Goal: Task Accomplishment & Management: Use online tool/utility

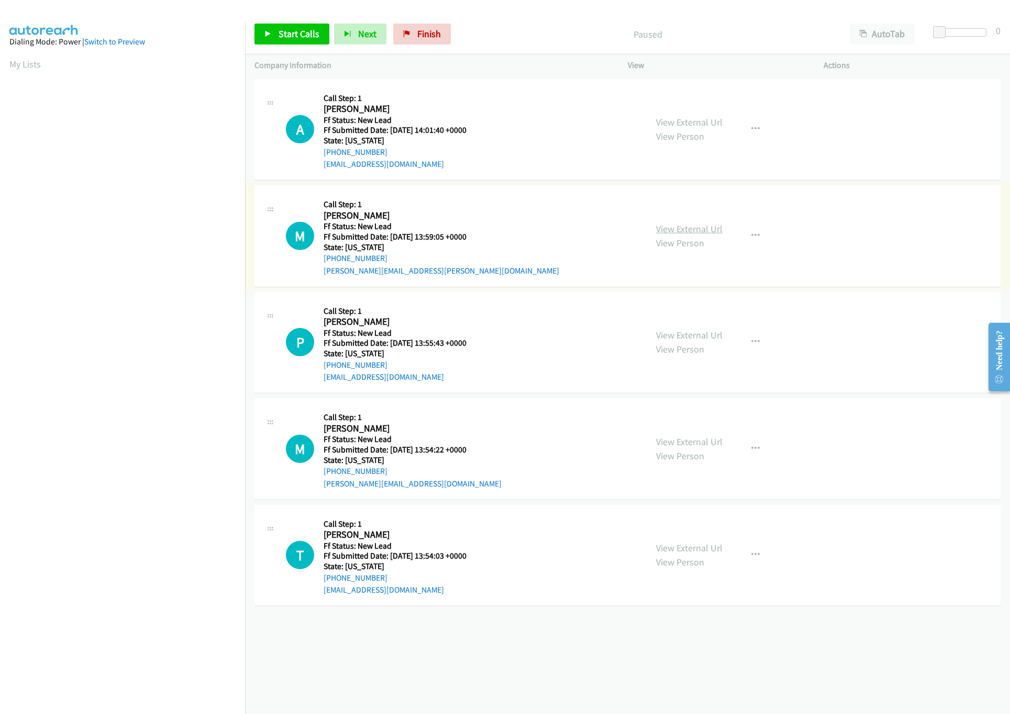
click at [713, 232] on link "View External Url" at bounding box center [689, 229] width 66 height 12
click at [710, 121] on link "View External Url" at bounding box center [689, 122] width 66 height 12
click at [295, 29] on span "Start Calls" at bounding box center [298, 34] width 41 height 12
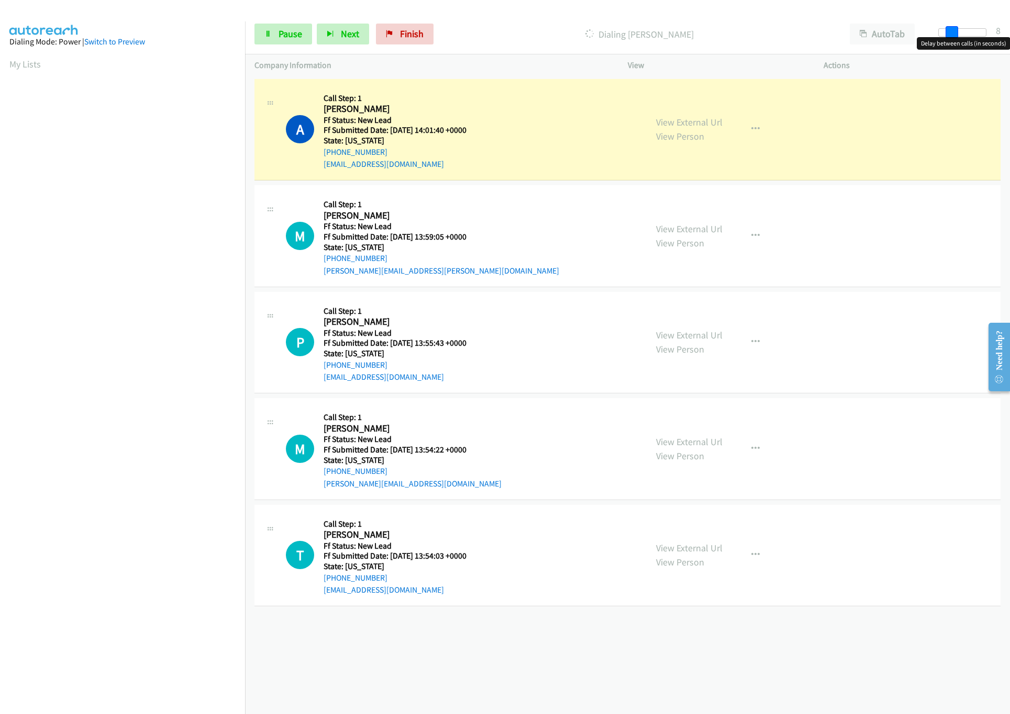
drag, startPoint x: 942, startPoint y: 33, endPoint x: 955, endPoint y: 30, distance: 13.6
click at [955, 30] on span at bounding box center [951, 32] width 13 height 13
click at [691, 335] on link "View External Url" at bounding box center [689, 335] width 66 height 12
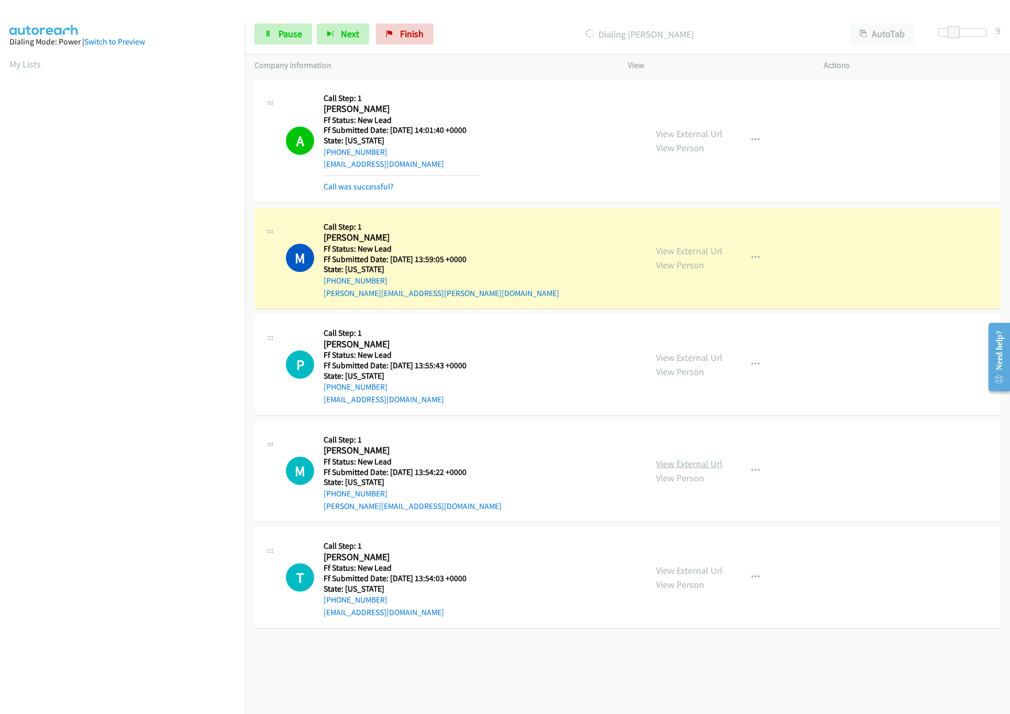
click at [681, 462] on link "View External Url" at bounding box center [689, 464] width 66 height 12
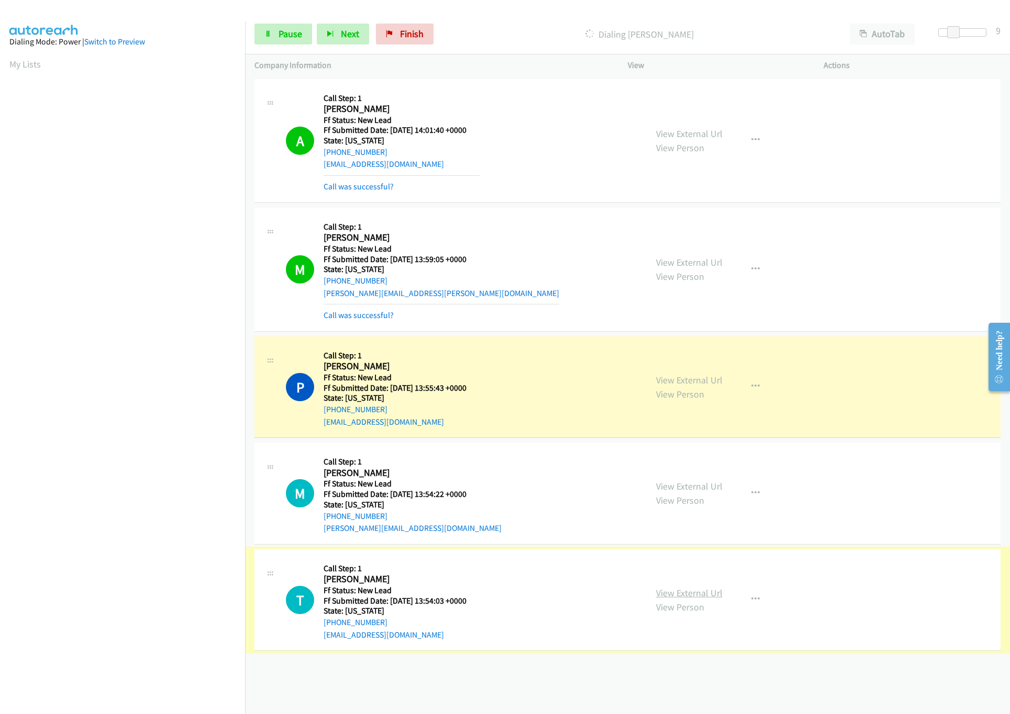
click at [696, 592] on link "View External Url" at bounding box center [689, 593] width 66 height 12
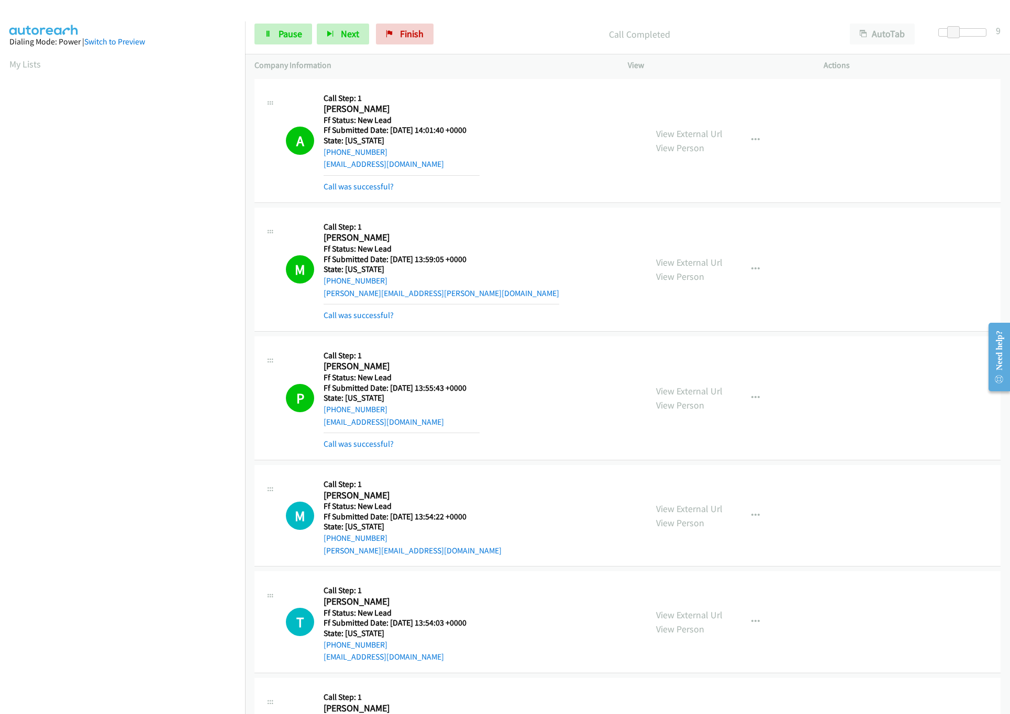
scroll to position [300, 0]
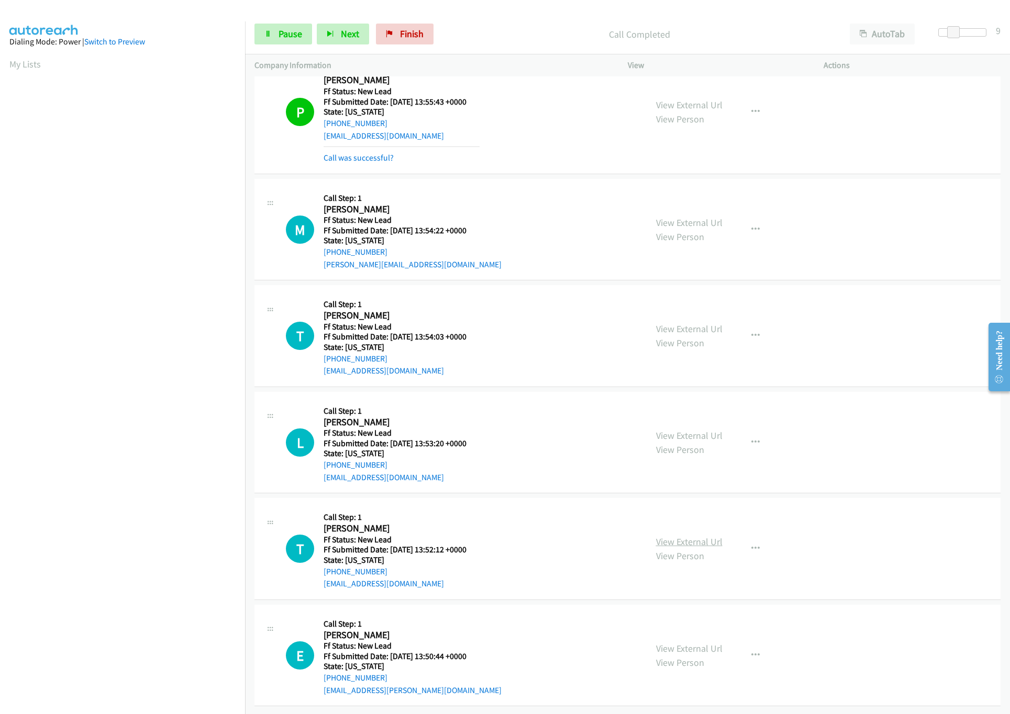
click at [682, 536] on link "View External Url" at bounding box center [689, 542] width 66 height 12
click at [696, 430] on link "View External Url" at bounding box center [689, 436] width 66 height 12
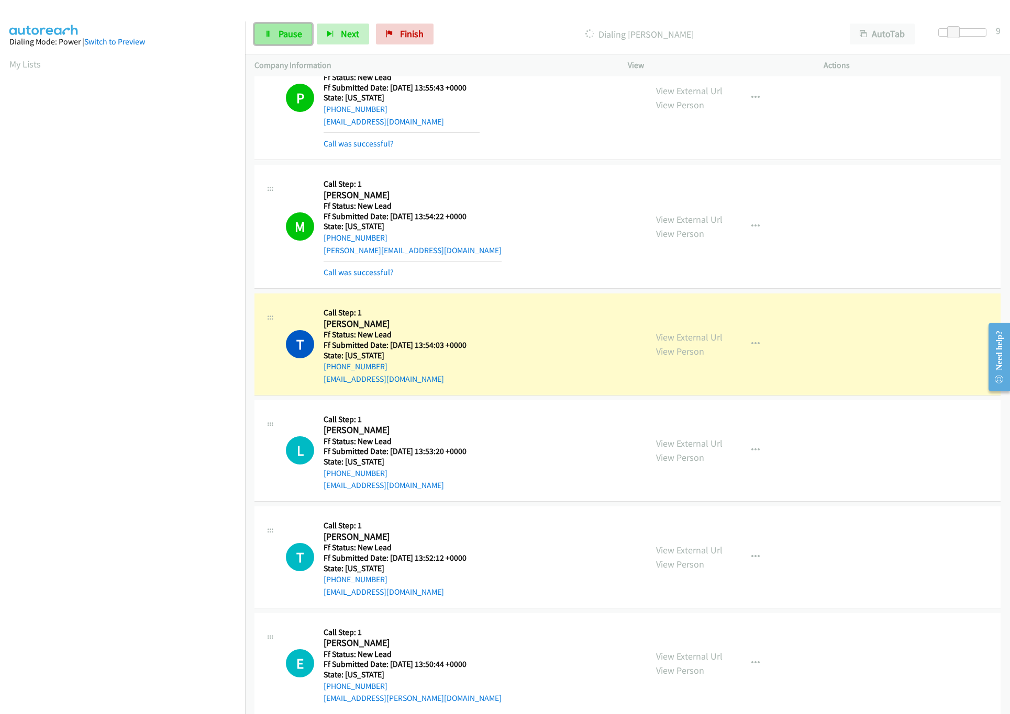
click at [267, 29] on link "Pause" at bounding box center [283, 34] width 58 height 21
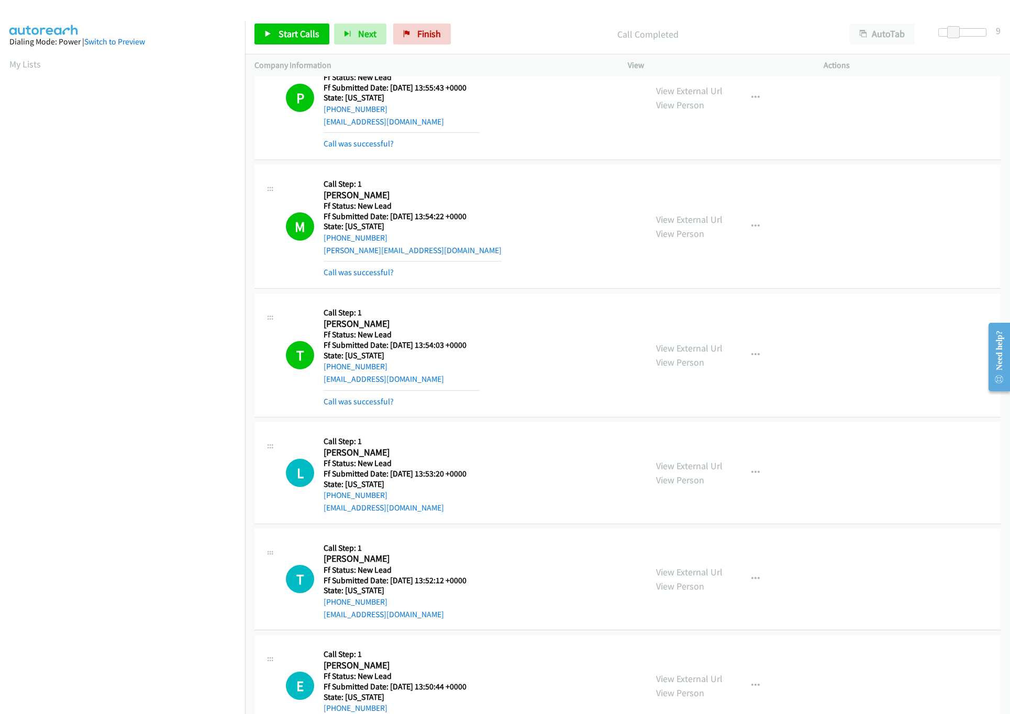
click at [373, 279] on div "Call was successful?" at bounding box center [412, 272] width 178 height 13
click at [373, 273] on link "Call was successful?" at bounding box center [358, 272] width 70 height 10
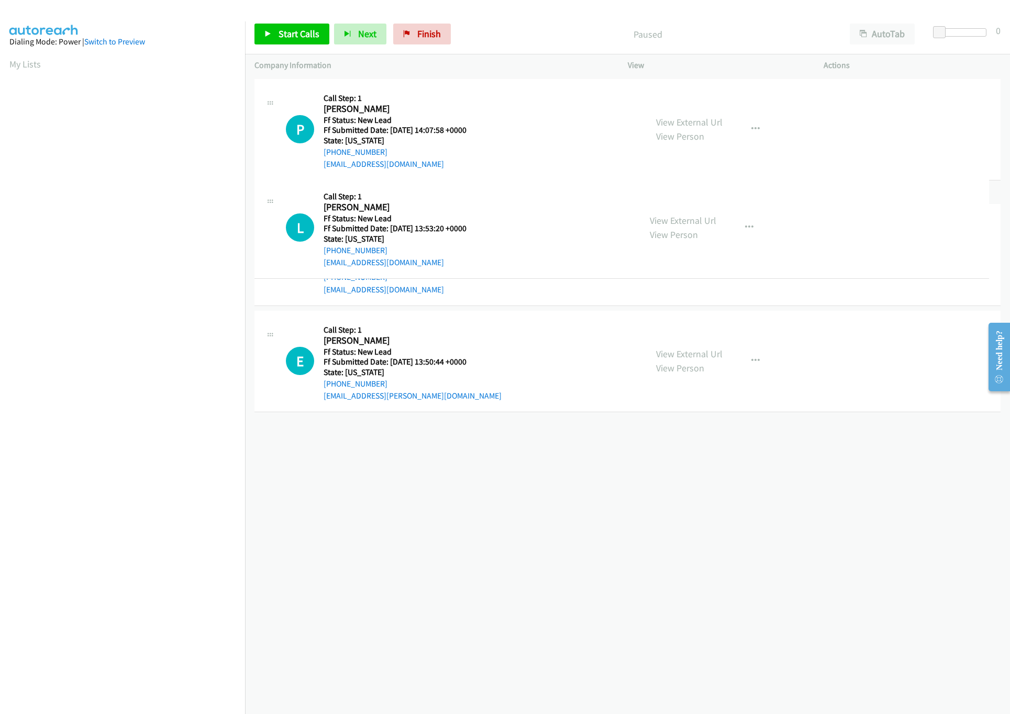
drag, startPoint x: 490, startPoint y: 242, endPoint x: 495, endPoint y: 133, distance: 108.4
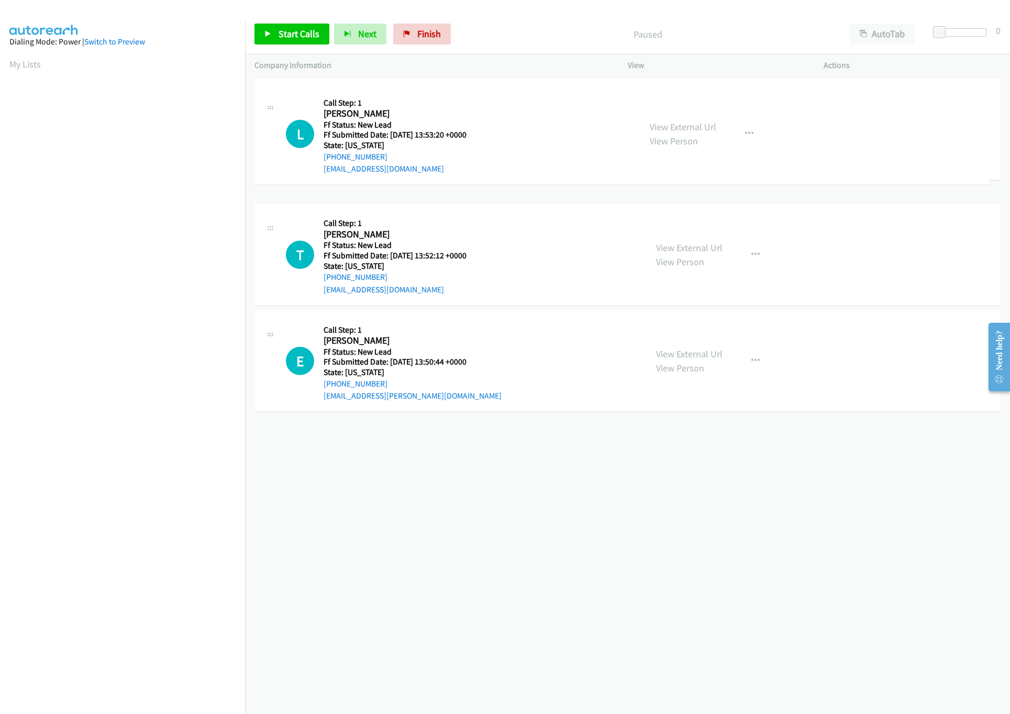
drag, startPoint x: 482, startPoint y: 275, endPoint x: 484, endPoint y: 166, distance: 108.9
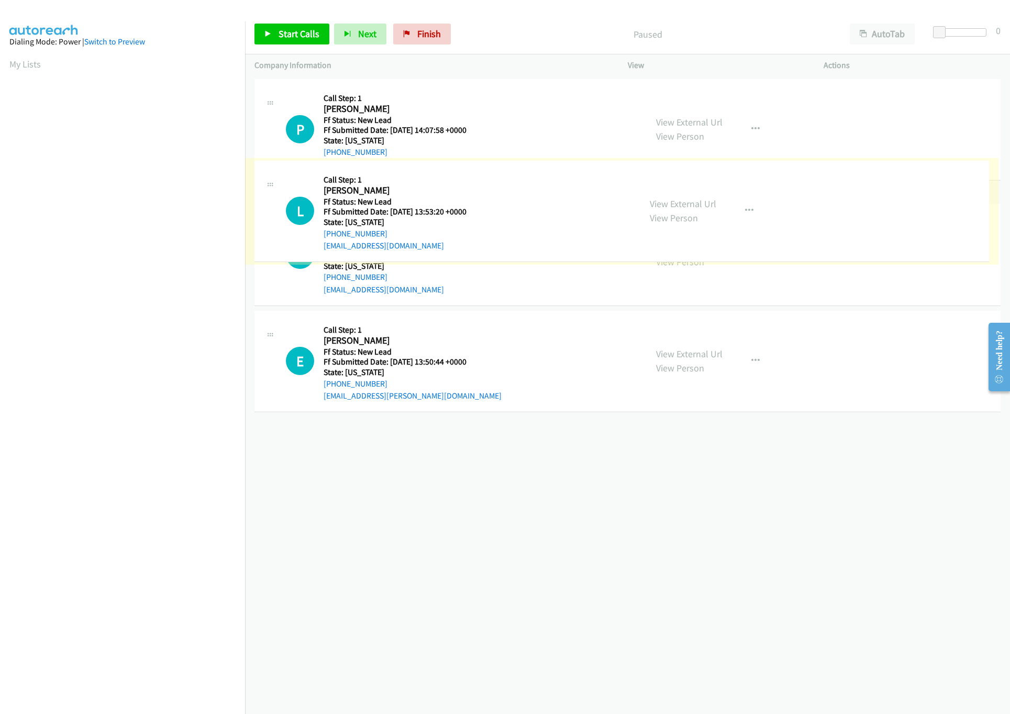
drag, startPoint x: 479, startPoint y: 212, endPoint x: 530, endPoint y: -50, distance: 267.1
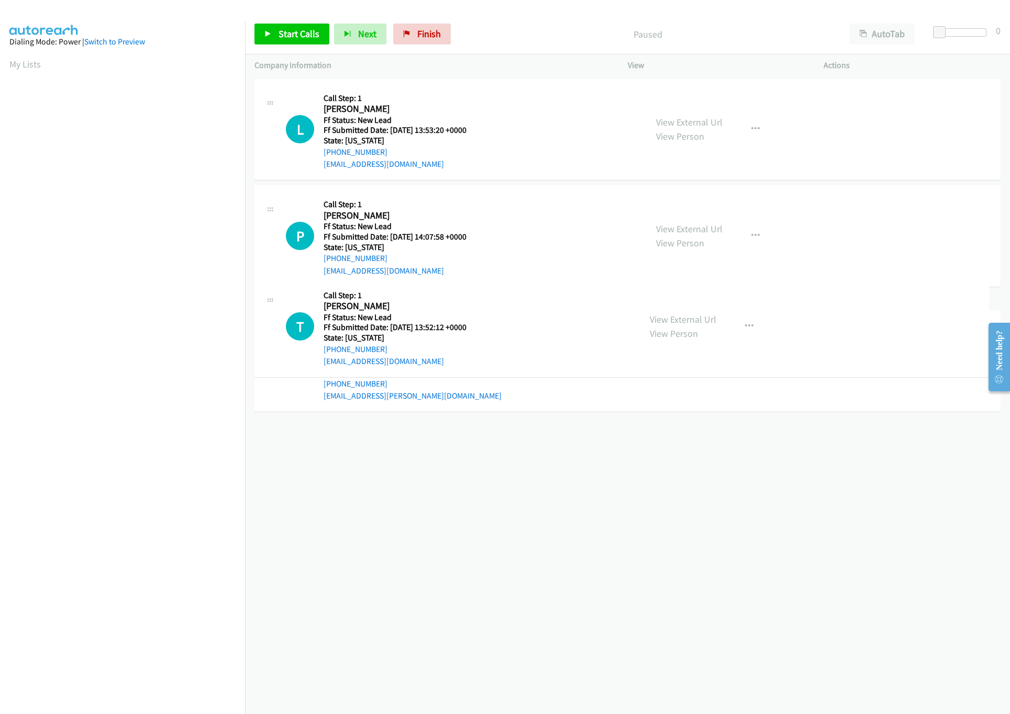
drag, startPoint x: 512, startPoint y: 331, endPoint x: 530, endPoint y: 220, distance: 112.4
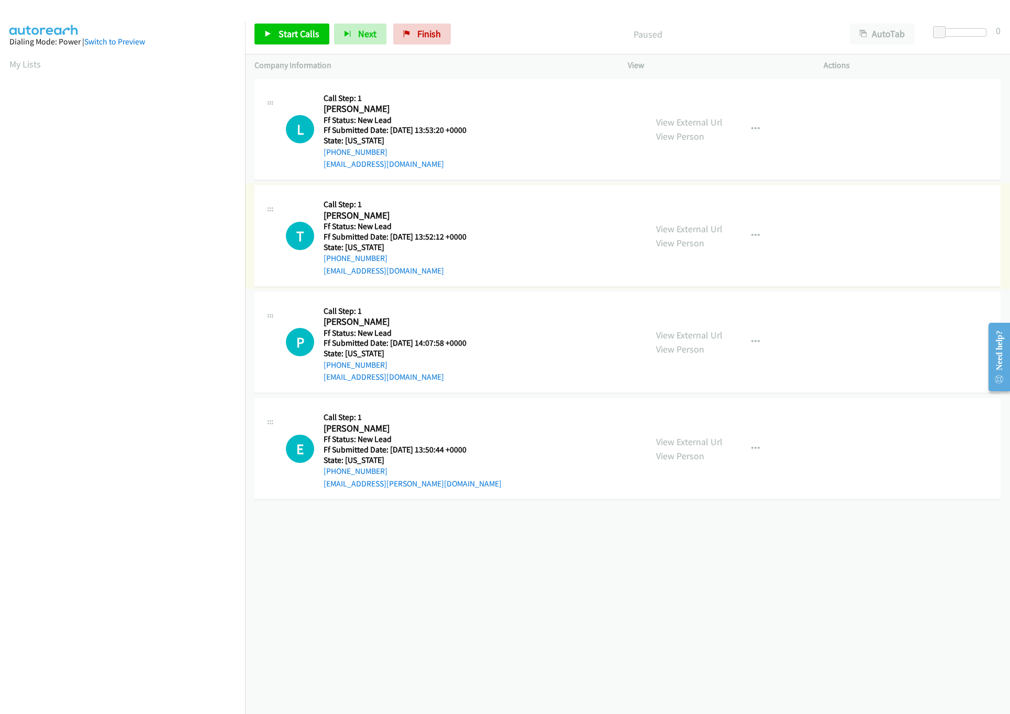
click at [286, 19] on div "Start Calls Pause Next Finish Paused AutoTab AutoTab 0" at bounding box center [627, 34] width 765 height 40
click at [290, 31] on span "Start Calls" at bounding box center [298, 34] width 41 height 12
click at [703, 440] on link "View External Url" at bounding box center [689, 442] width 66 height 12
click at [686, 331] on link "View External Url" at bounding box center [689, 335] width 66 height 12
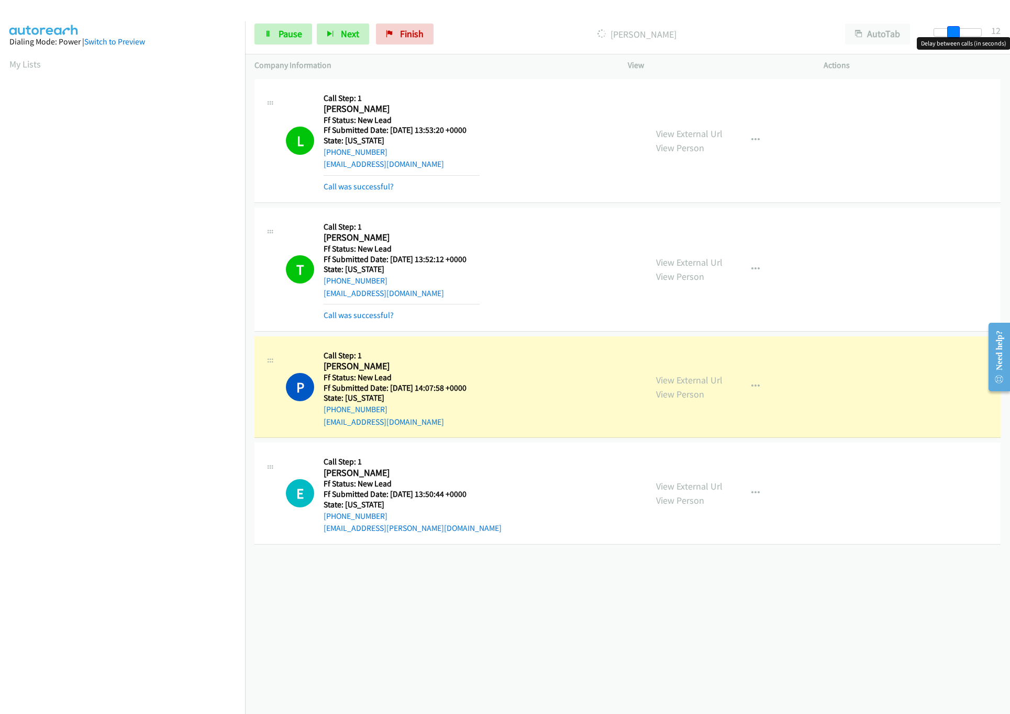
drag, startPoint x: 944, startPoint y: 33, endPoint x: 962, endPoint y: 31, distance: 18.4
click at [962, 31] on div at bounding box center [957, 32] width 48 height 8
drag, startPoint x: 951, startPoint y: 30, endPoint x: 992, endPoint y: 29, distance: 40.8
click at [992, 29] on div "Start Calls Pause Next Finish Dialing Paige Marratta AutoTab AutoTab 30" at bounding box center [627, 34] width 765 height 40
click at [281, 32] on span "Pause" at bounding box center [290, 34] width 24 height 12
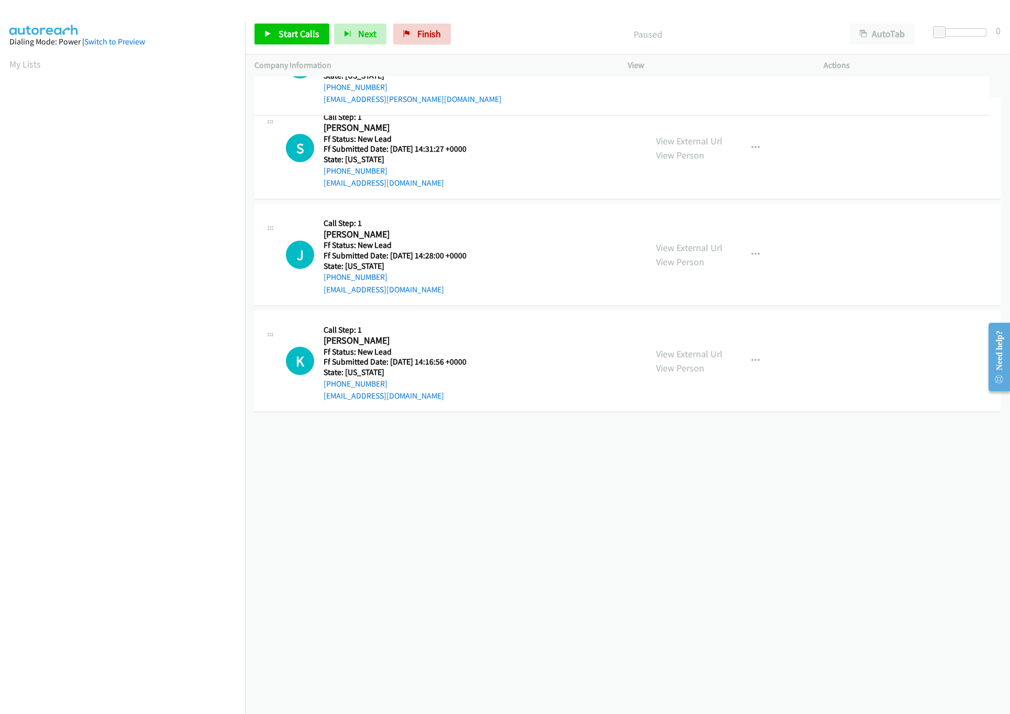
drag, startPoint x: 539, startPoint y: 442, endPoint x: 561, endPoint y: 86, distance: 356.0
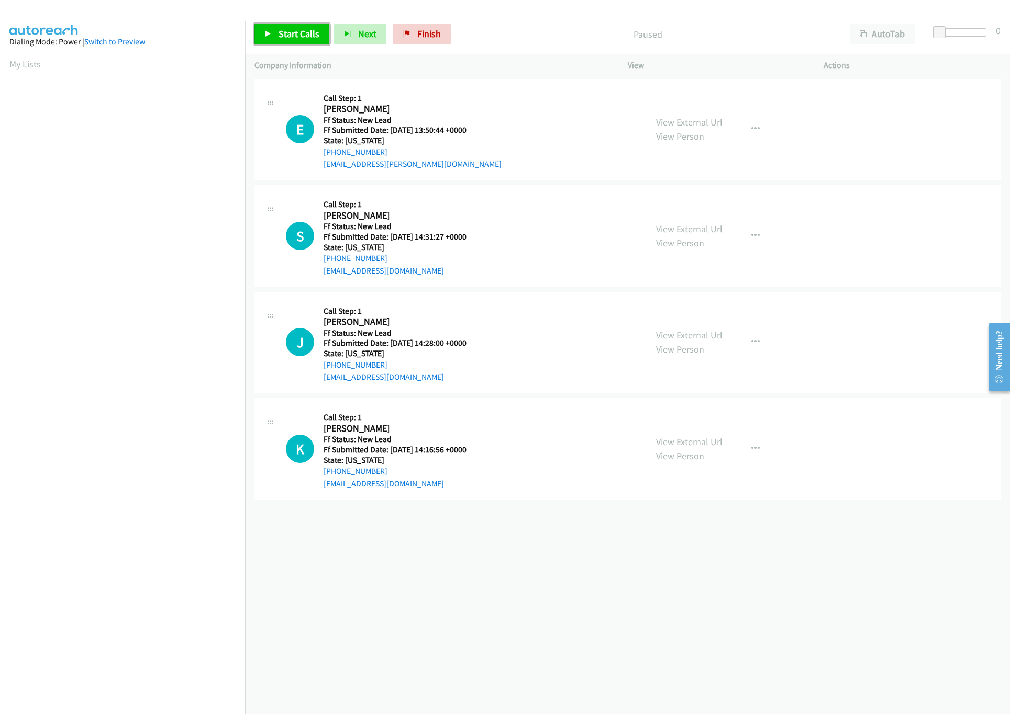
click at [286, 43] on link "Start Calls" at bounding box center [291, 34] width 75 height 21
click at [699, 230] on link "View External Url" at bounding box center [689, 229] width 66 height 12
click at [689, 333] on link "View External Url" at bounding box center [689, 335] width 66 height 12
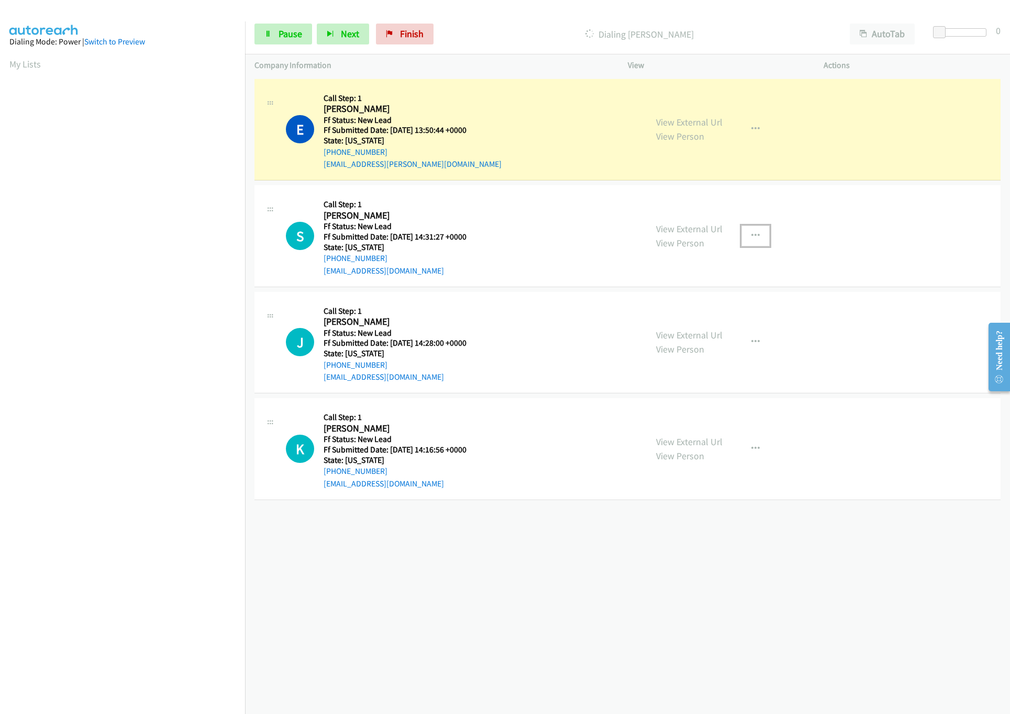
click at [752, 238] on icon "button" at bounding box center [755, 236] width 8 height 8
click at [666, 304] on link "Skip Call" at bounding box center [699, 304] width 139 height 21
click at [270, 27] on link "Pause" at bounding box center [283, 34] width 58 height 21
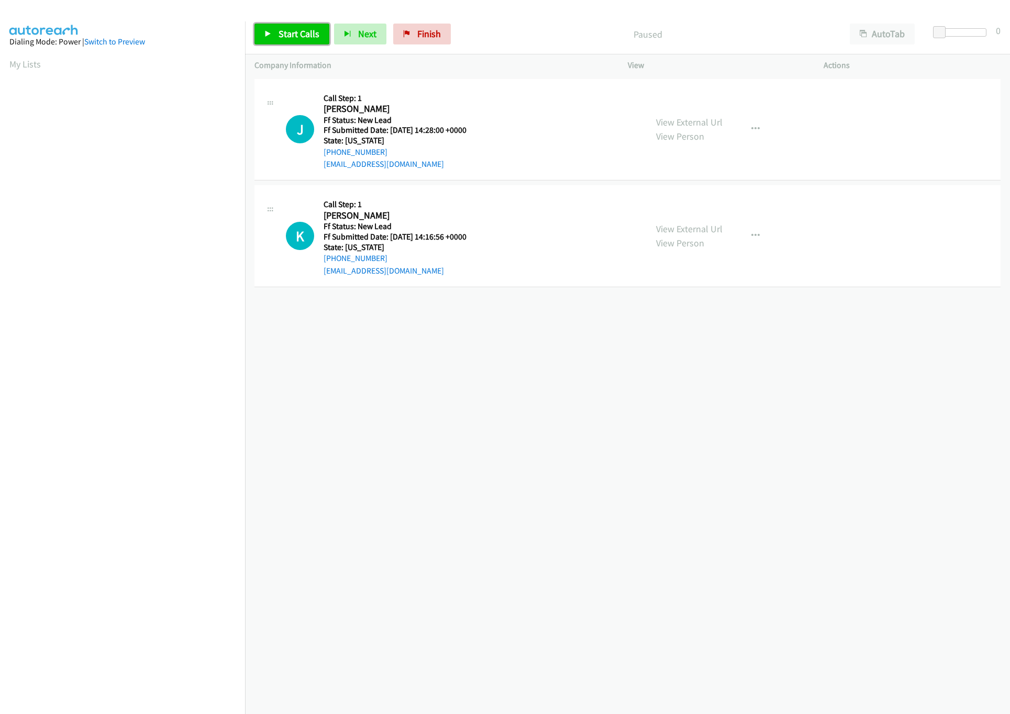
click at [266, 29] on link "Start Calls" at bounding box center [291, 34] width 75 height 21
click at [679, 228] on link "View External Url" at bounding box center [689, 229] width 66 height 12
click at [264, 26] on link "Pause" at bounding box center [283, 34] width 58 height 21
click at [285, 38] on span "Start Calls" at bounding box center [298, 34] width 41 height 12
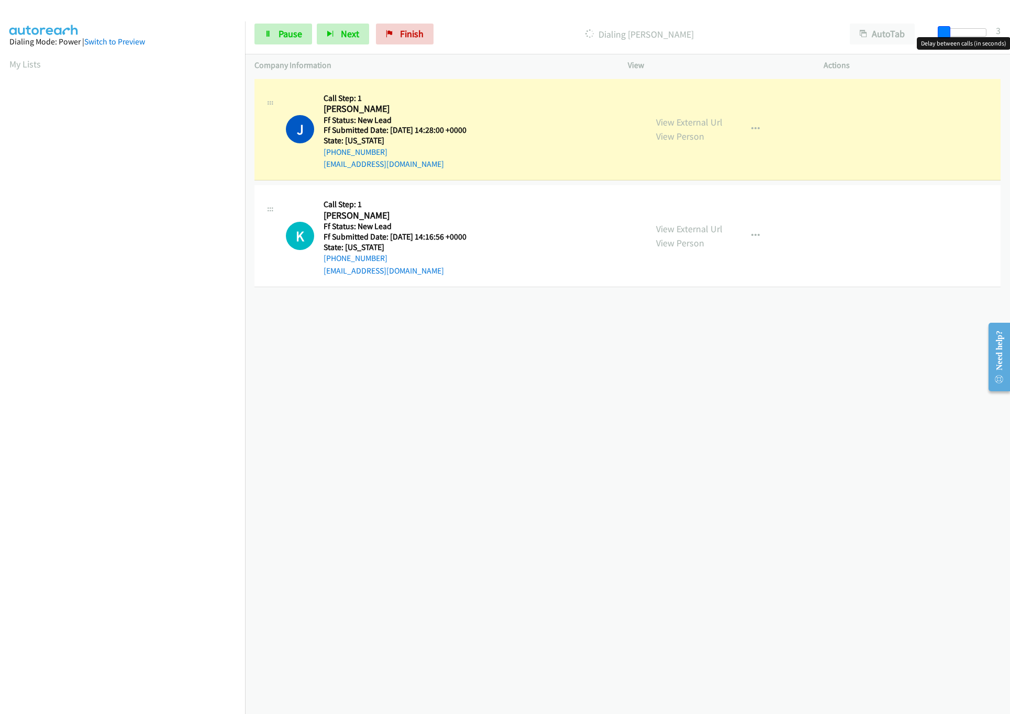
click at [941, 30] on span at bounding box center [943, 32] width 13 height 13
click at [944, 30] on span at bounding box center [946, 32] width 13 height 13
click at [443, 419] on div "[PHONE_NUMBER] Call failed - Please reload the list and try again The Callbar F…" at bounding box center [627, 395] width 765 height 638
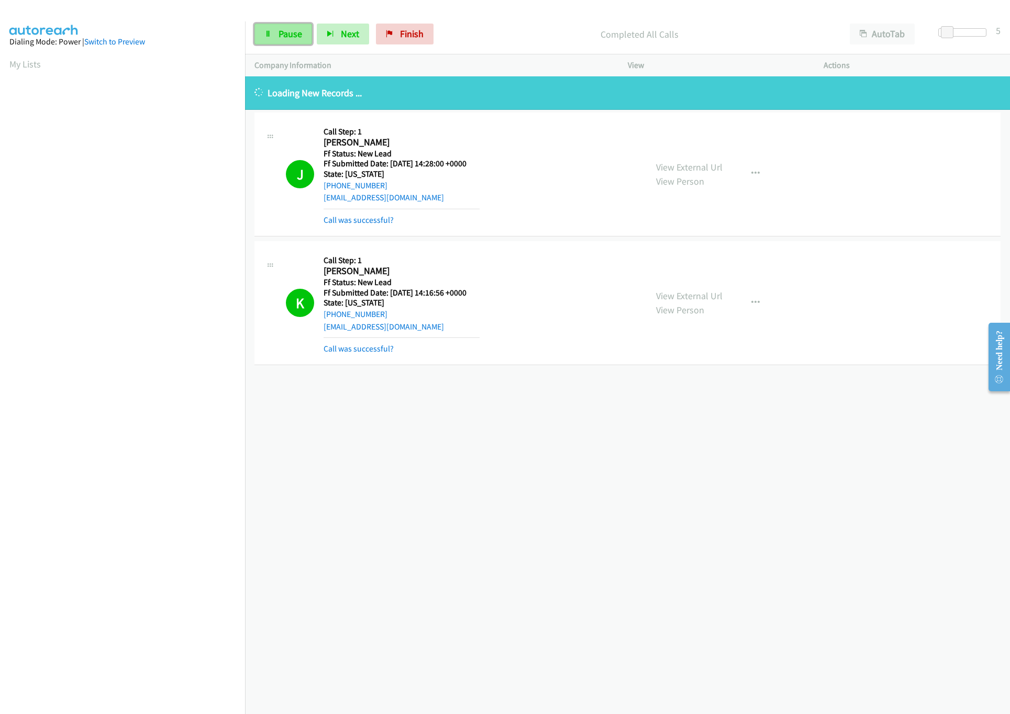
click at [283, 37] on span "Pause" at bounding box center [290, 34] width 24 height 12
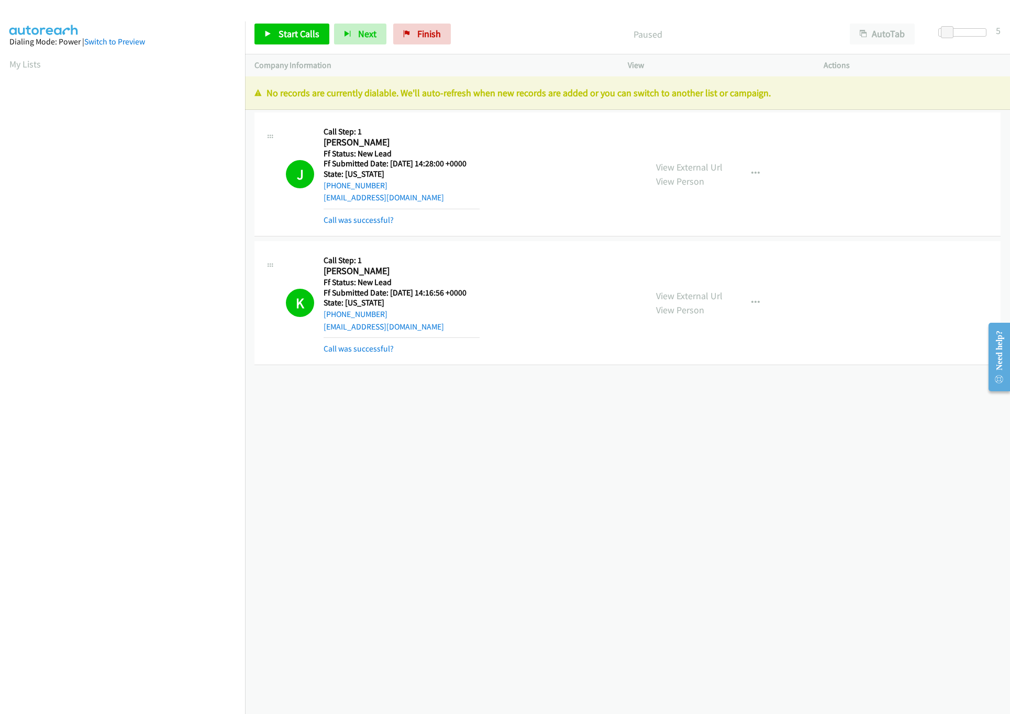
drag, startPoint x: 456, startPoint y: 485, endPoint x: 472, endPoint y: 452, distance: 36.5
click at [464, 468] on div "[PHONE_NUMBER] Call failed - Please reload the list and try again The Callbar F…" at bounding box center [627, 395] width 765 height 638
click at [417, 32] on span "Finish" at bounding box center [429, 34] width 24 height 12
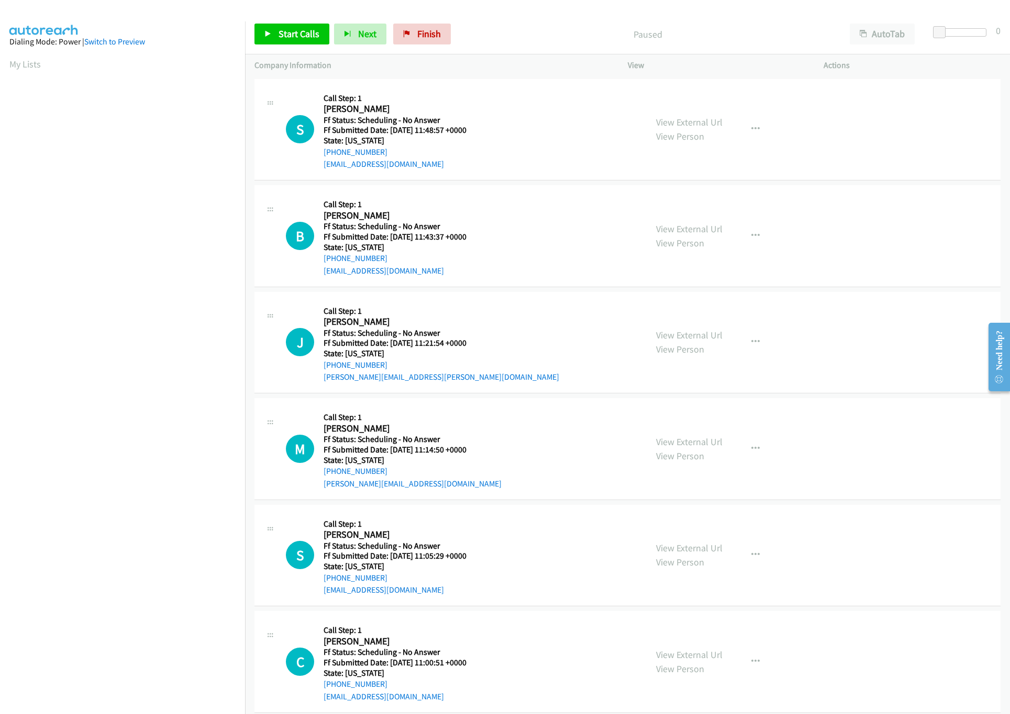
click at [293, 47] on div "Start Calls Pause Next Finish Paused AutoTab AutoTab 0" at bounding box center [627, 34] width 765 height 40
click at [293, 24] on link "Start Calls" at bounding box center [291, 34] width 75 height 21
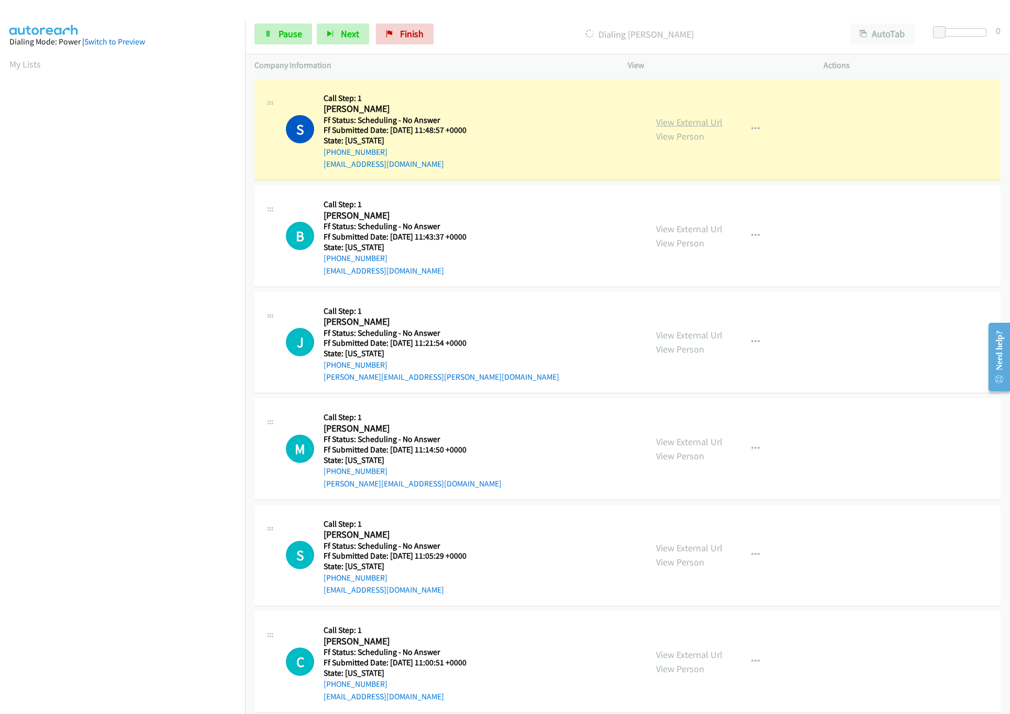
click at [713, 123] on link "View External Url" at bounding box center [689, 122] width 66 height 12
click at [676, 229] on link "View External Url" at bounding box center [689, 229] width 66 height 12
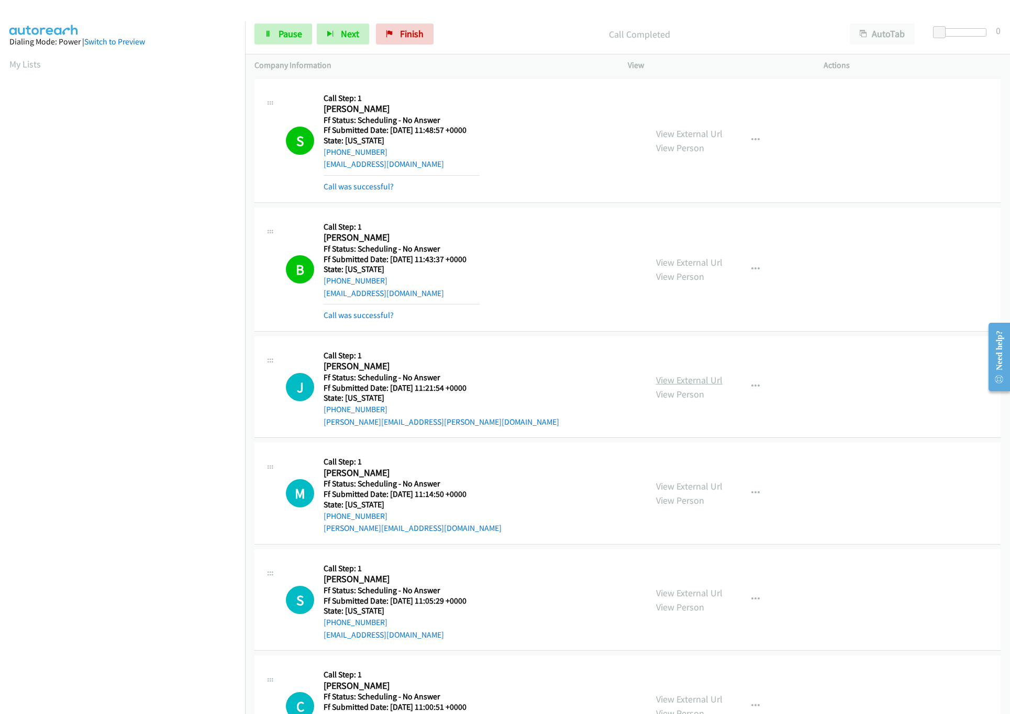
click at [669, 377] on link "View External Url" at bounding box center [689, 380] width 66 height 12
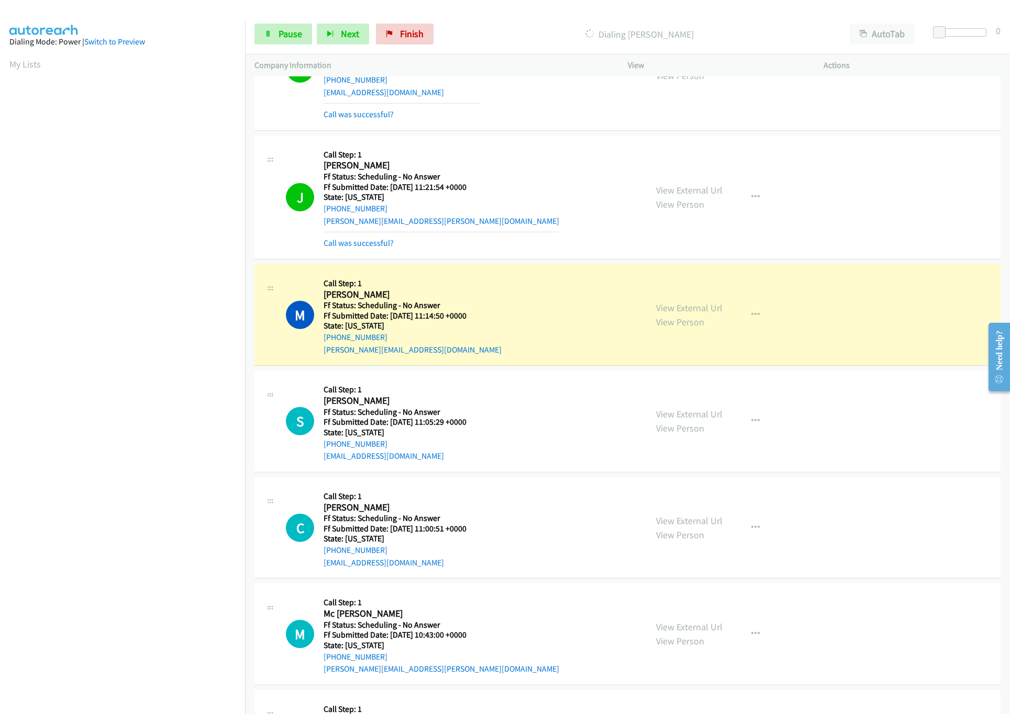
scroll to position [209, 0]
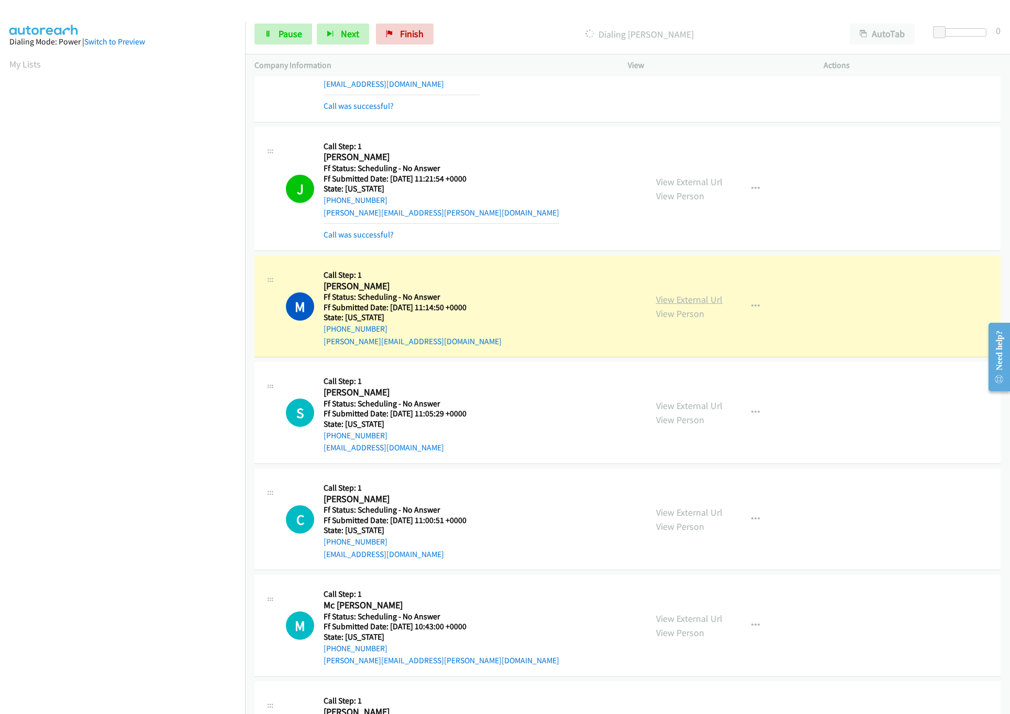
click at [685, 294] on link "View External Url" at bounding box center [689, 300] width 66 height 12
click at [673, 404] on link "View External Url" at bounding box center [689, 406] width 66 height 12
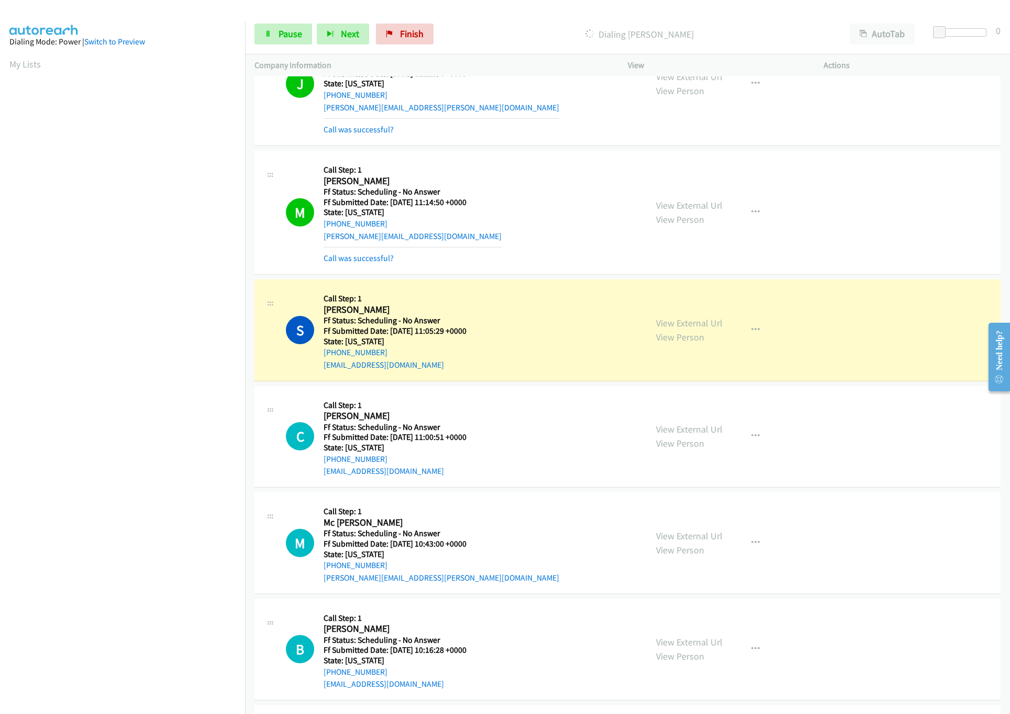
scroll to position [418, 0]
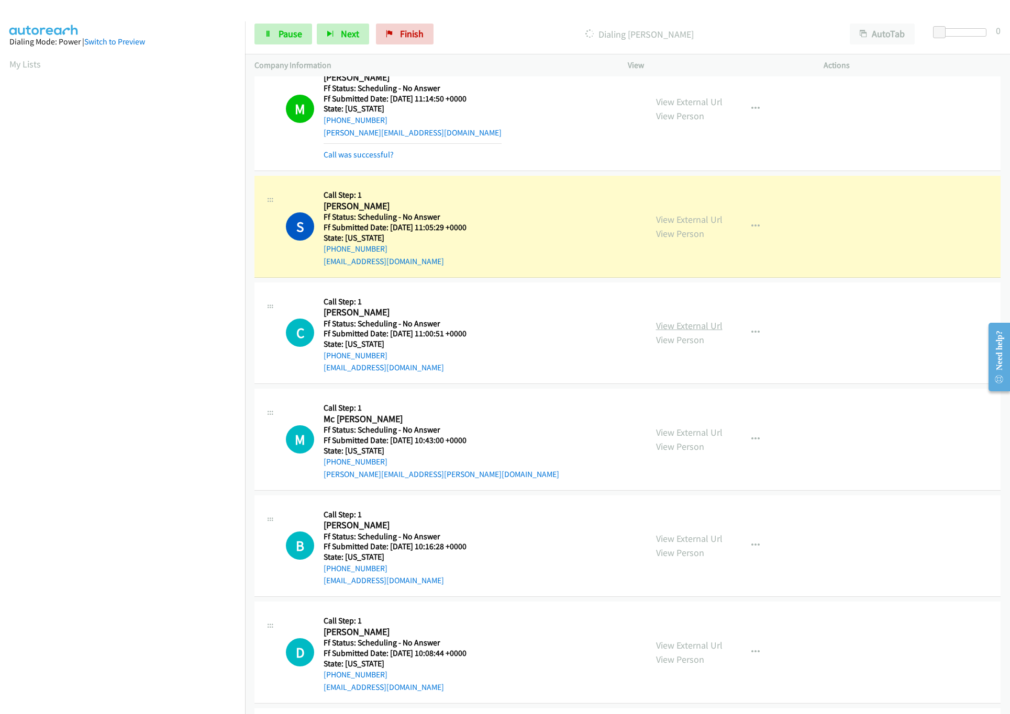
drag, startPoint x: 685, startPoint y: 318, endPoint x: 687, endPoint y: 329, distance: 11.1
click at [685, 322] on div "View External Url View Person View External Url Email Schedule/Manage Callback …" at bounding box center [748, 333] width 205 height 83
click at [687, 329] on link "View External Url" at bounding box center [689, 326] width 66 height 12
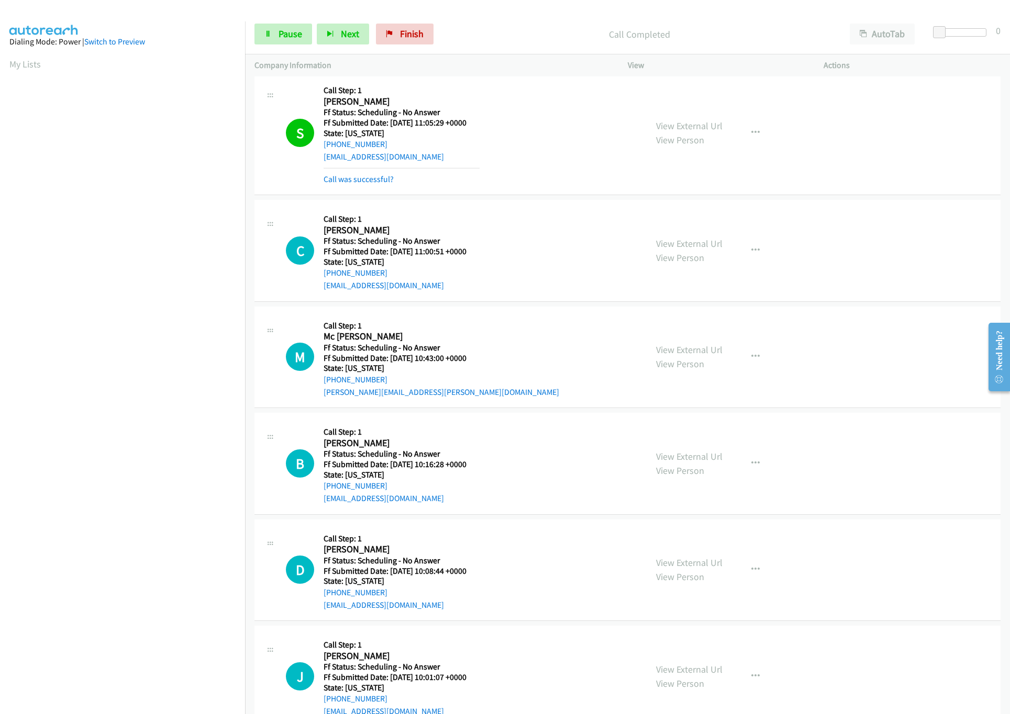
scroll to position [523, 0]
click at [691, 355] on link "View External Url" at bounding box center [689, 349] width 66 height 12
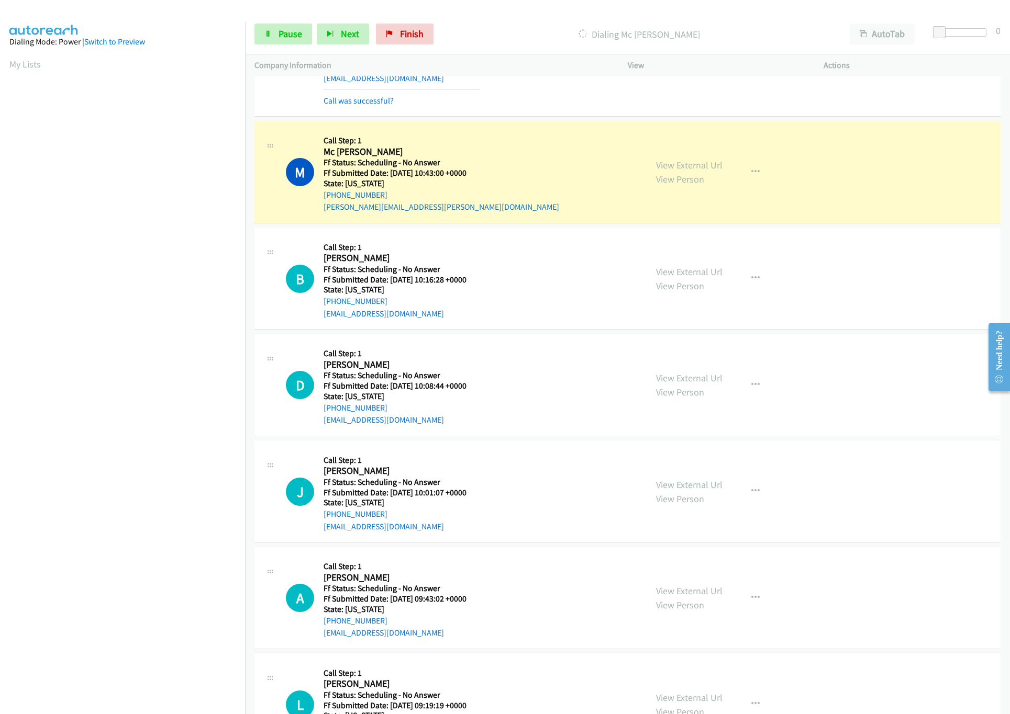
scroll to position [732, 0]
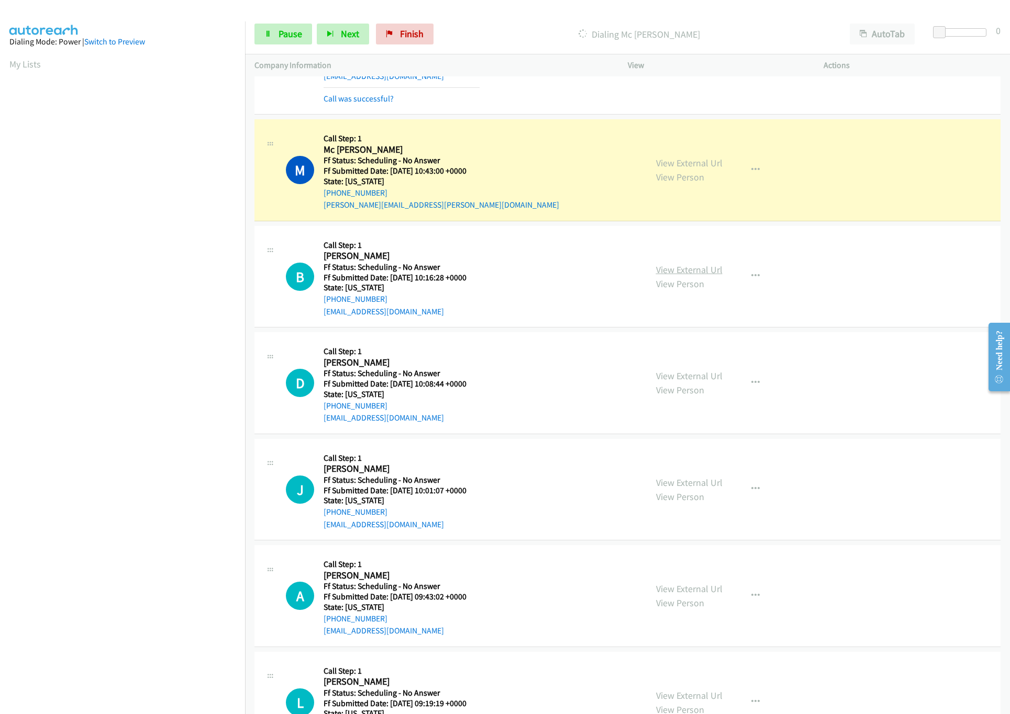
click at [690, 271] on link "View External Url" at bounding box center [689, 270] width 66 height 12
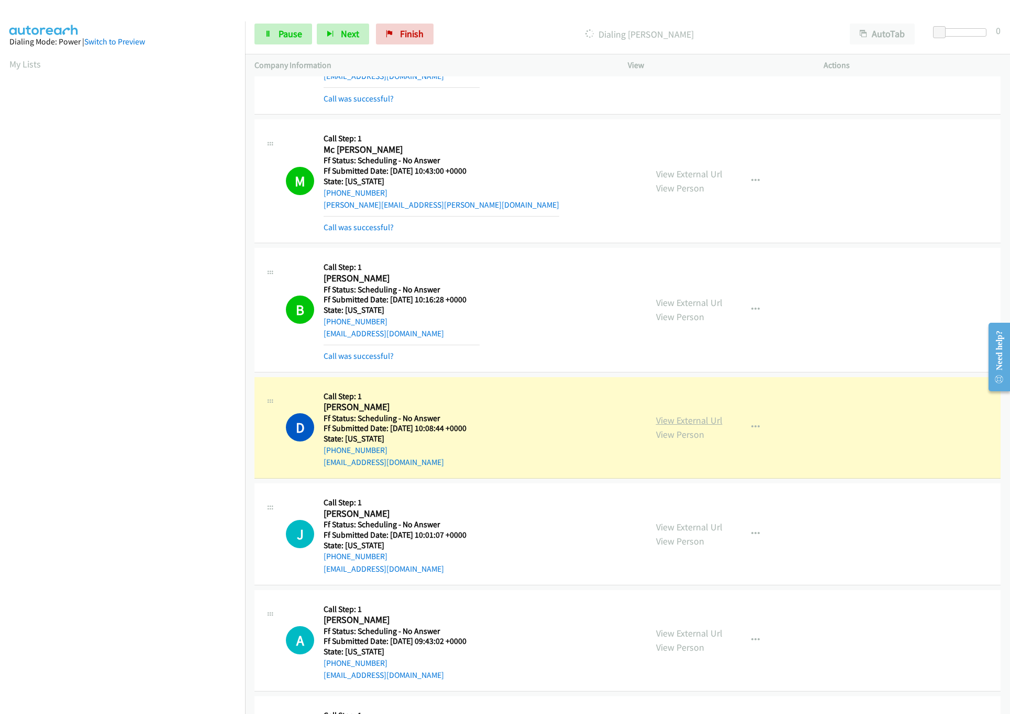
click at [668, 425] on link "View External Url" at bounding box center [689, 421] width 66 height 12
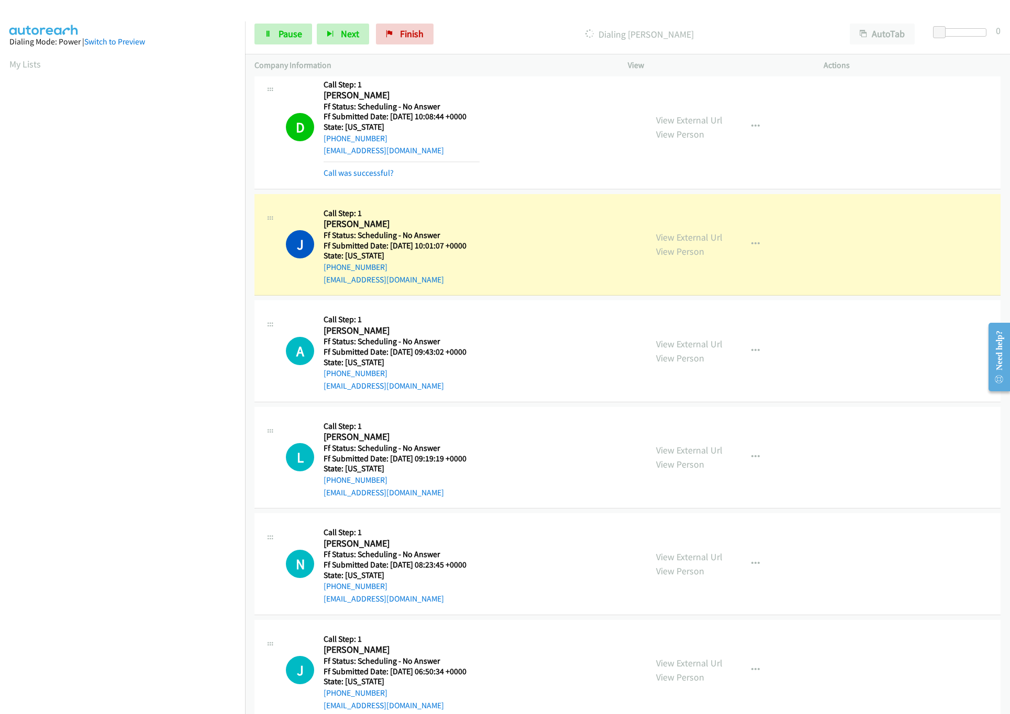
scroll to position [1046, 0]
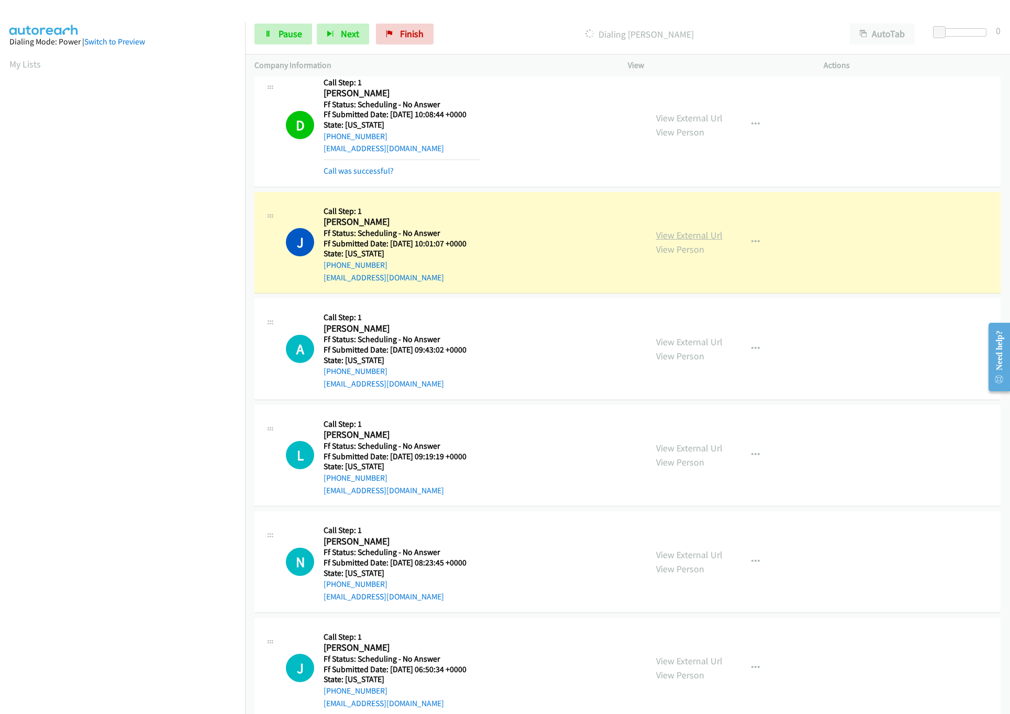
click at [684, 233] on link "View External Url" at bounding box center [689, 235] width 66 height 12
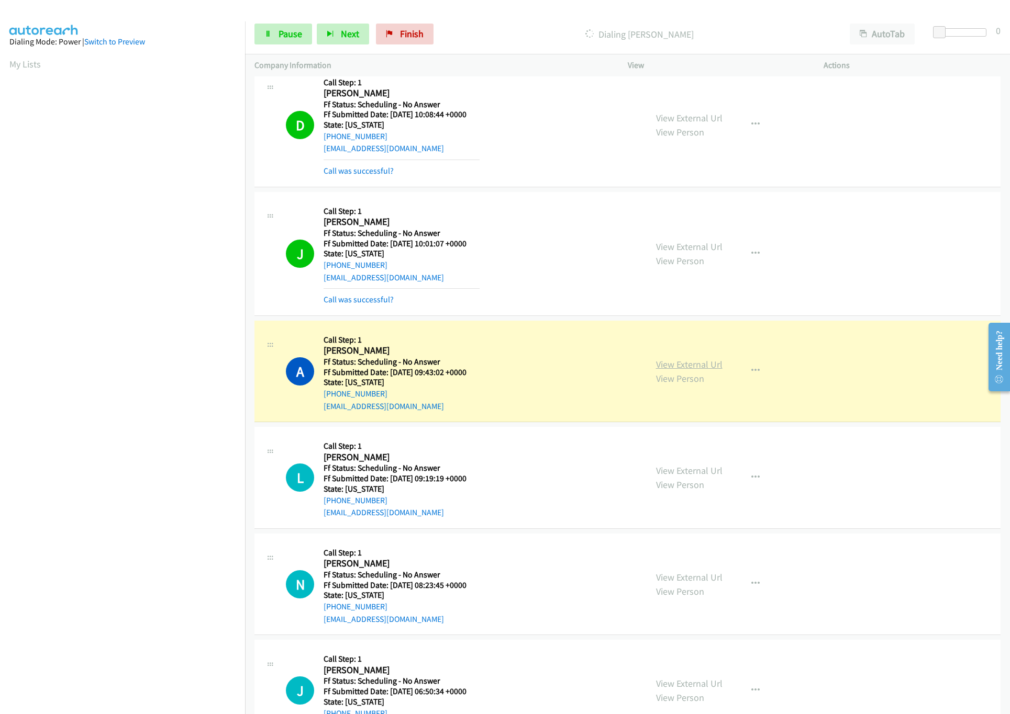
click at [656, 363] on link "View External Url" at bounding box center [689, 365] width 66 height 12
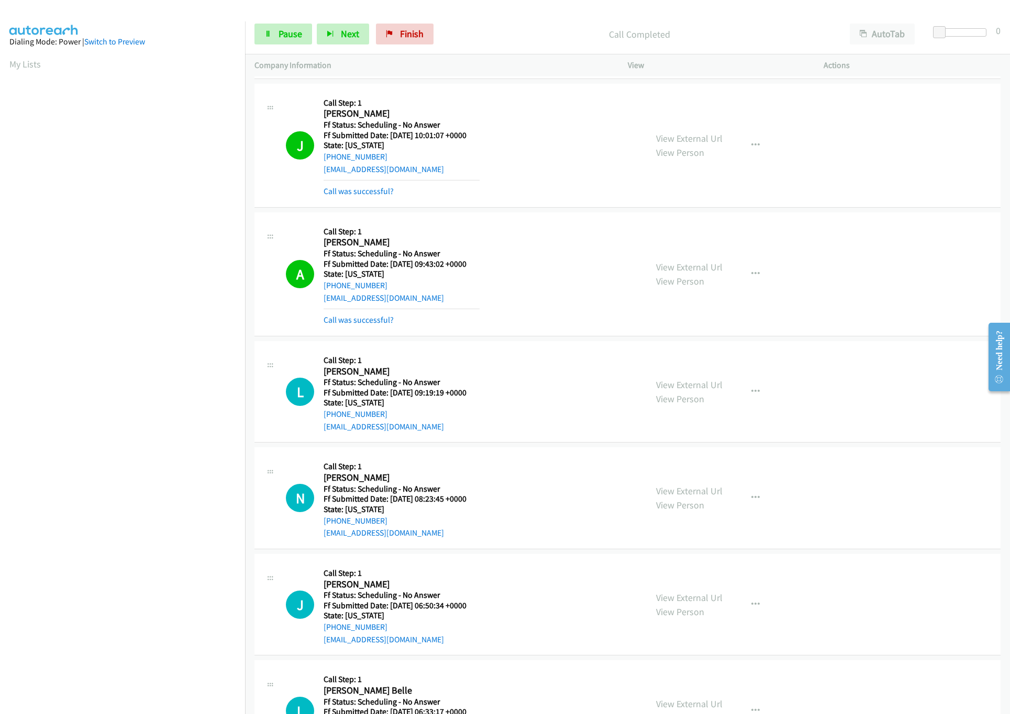
scroll to position [1256, 0]
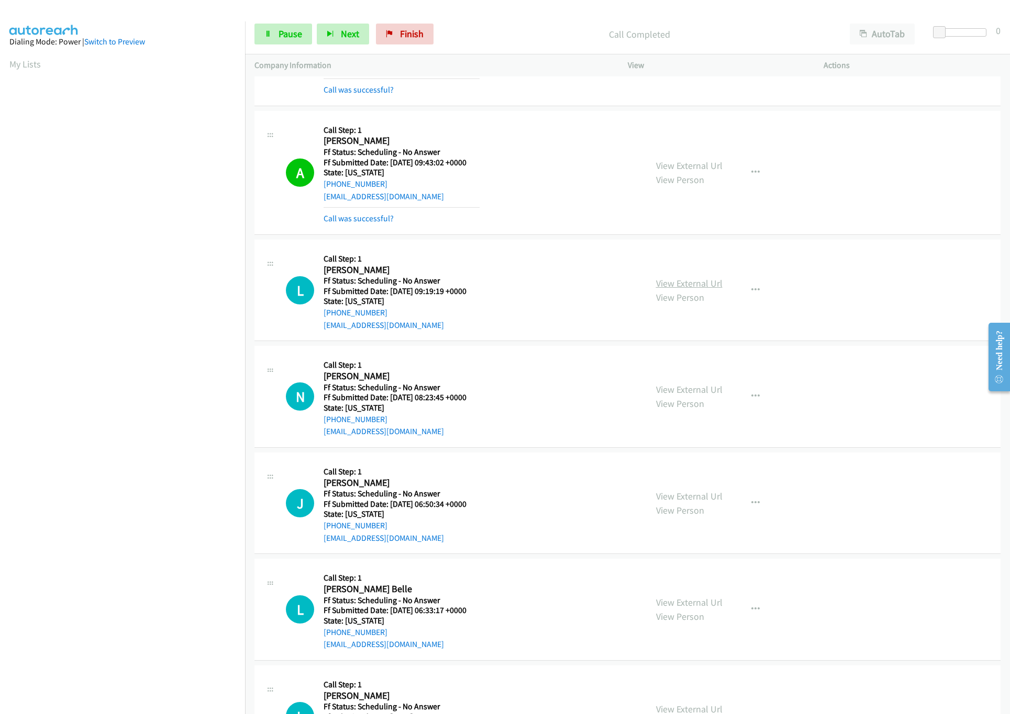
click at [691, 283] on link "View External Url" at bounding box center [689, 283] width 66 height 12
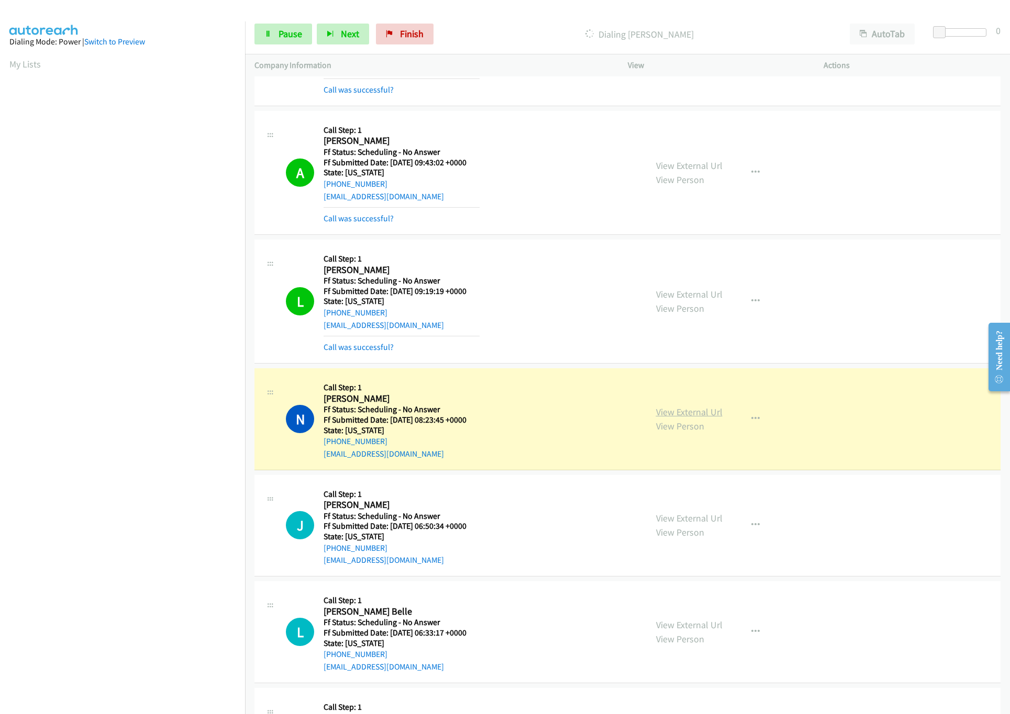
click at [690, 418] on link "View External Url" at bounding box center [689, 412] width 66 height 12
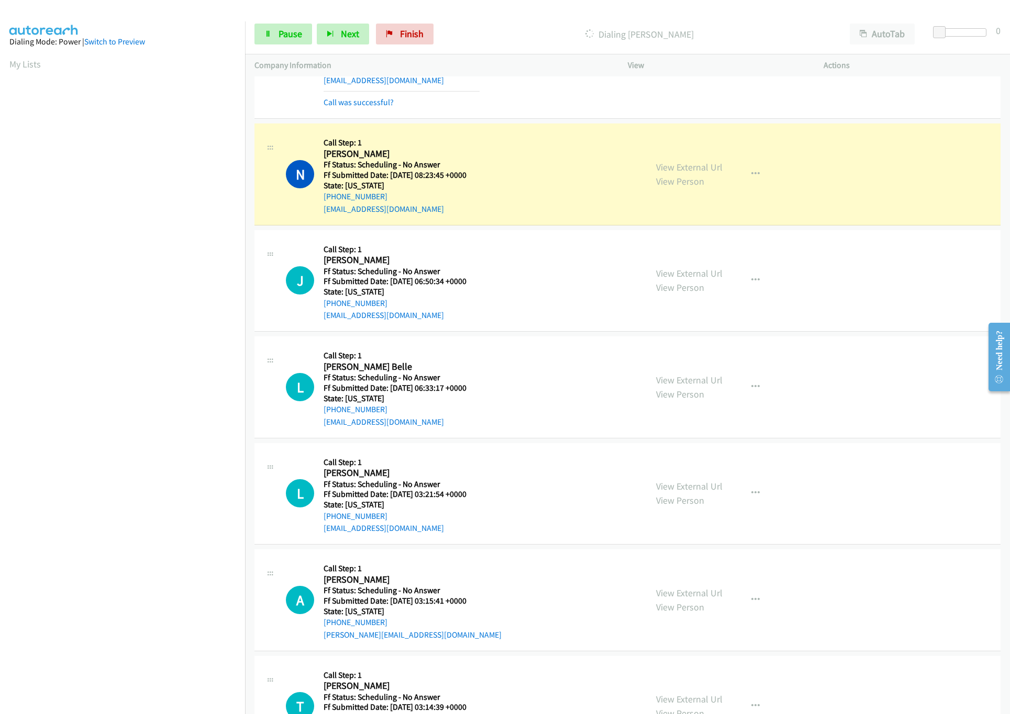
scroll to position [1465, 0]
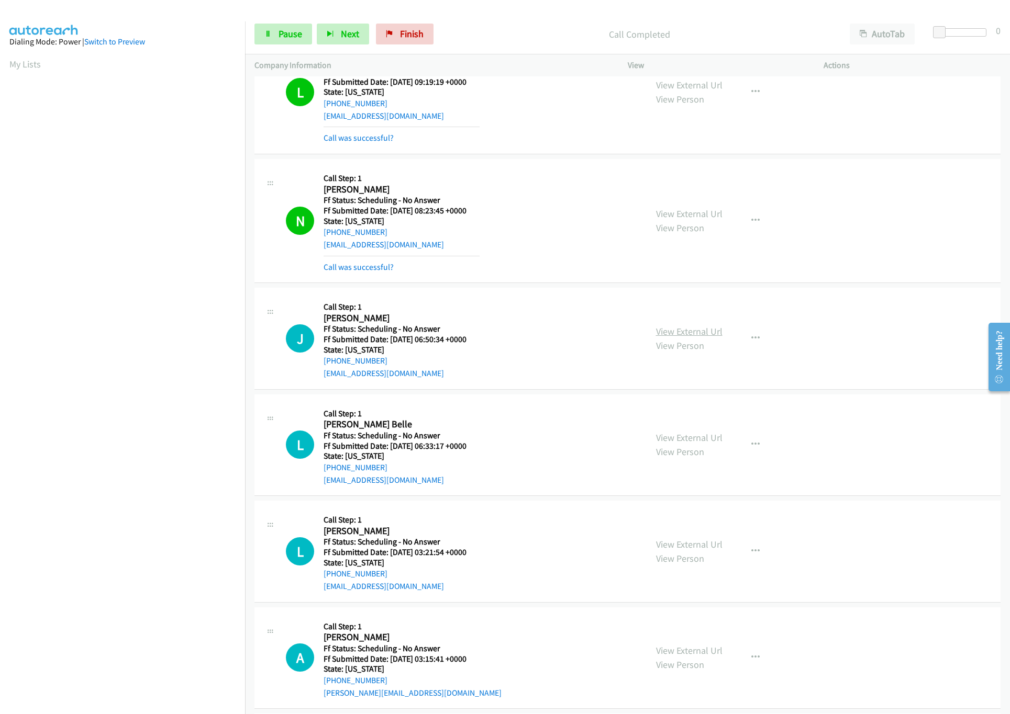
click at [702, 338] on link "View External Url" at bounding box center [689, 332] width 66 height 12
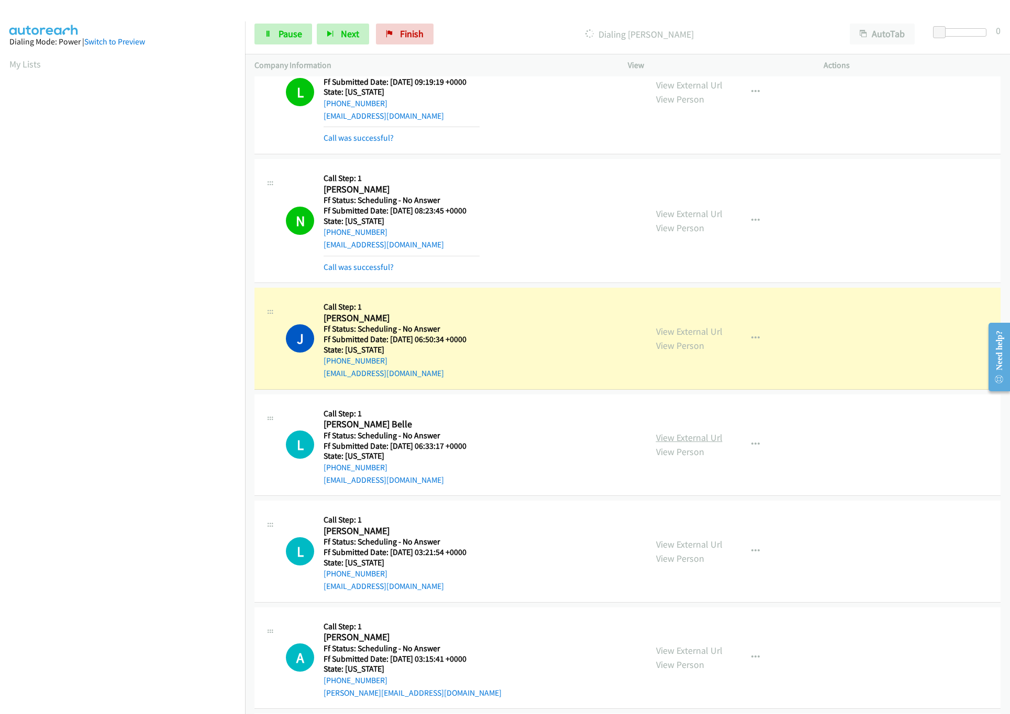
click at [656, 440] on link "View External Url" at bounding box center [689, 438] width 66 height 12
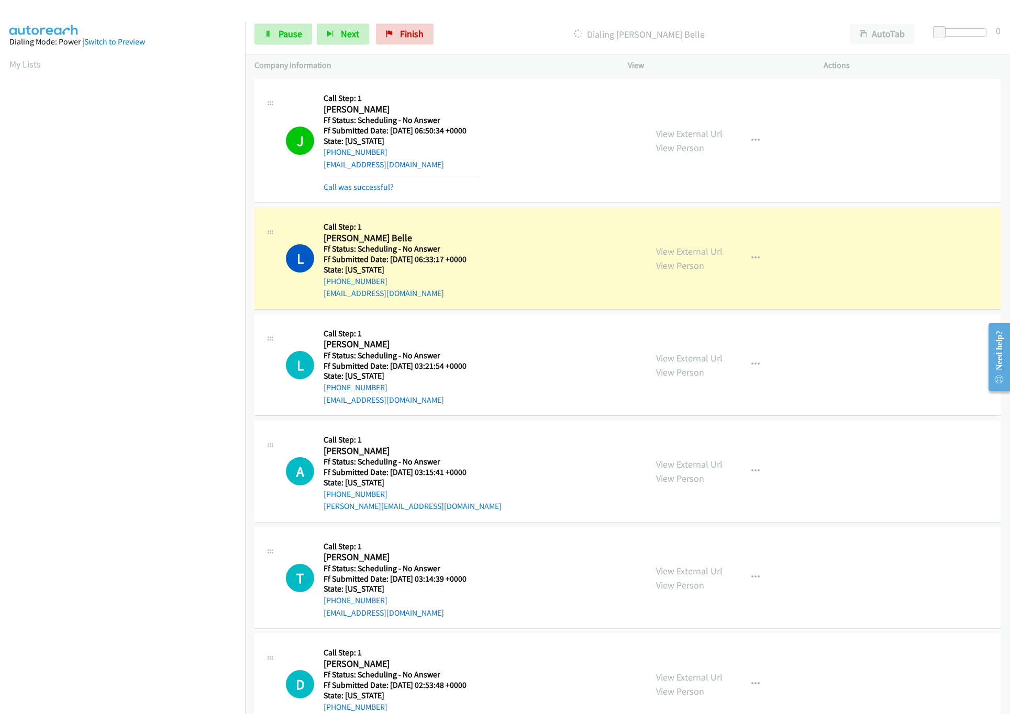
scroll to position [1779, 0]
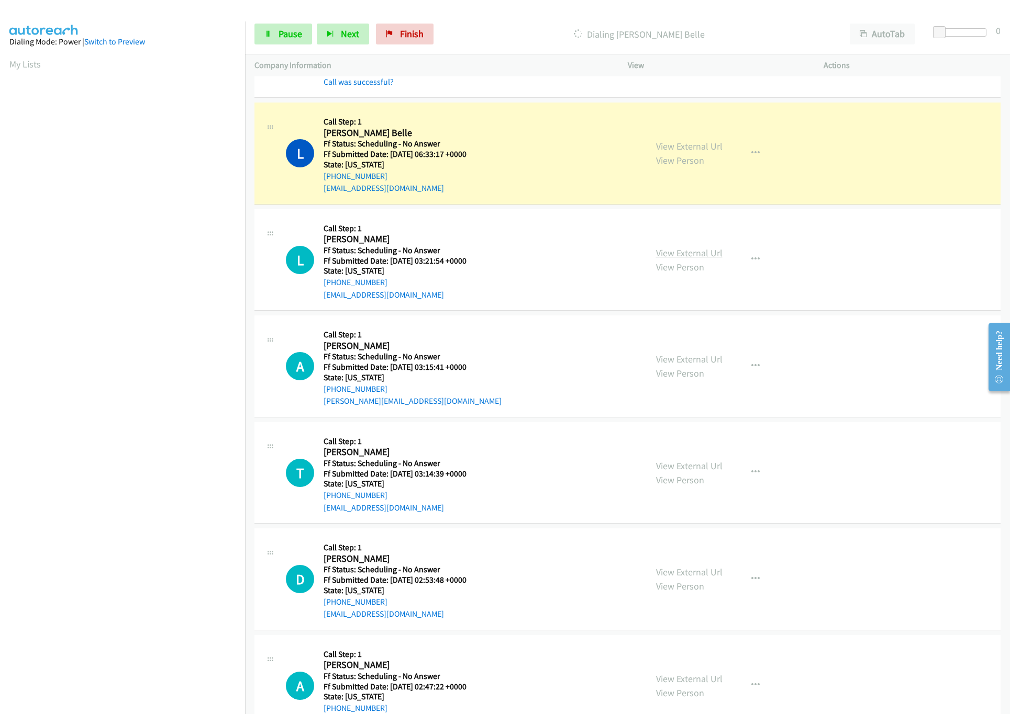
click at [708, 259] on link "View External Url" at bounding box center [689, 253] width 66 height 12
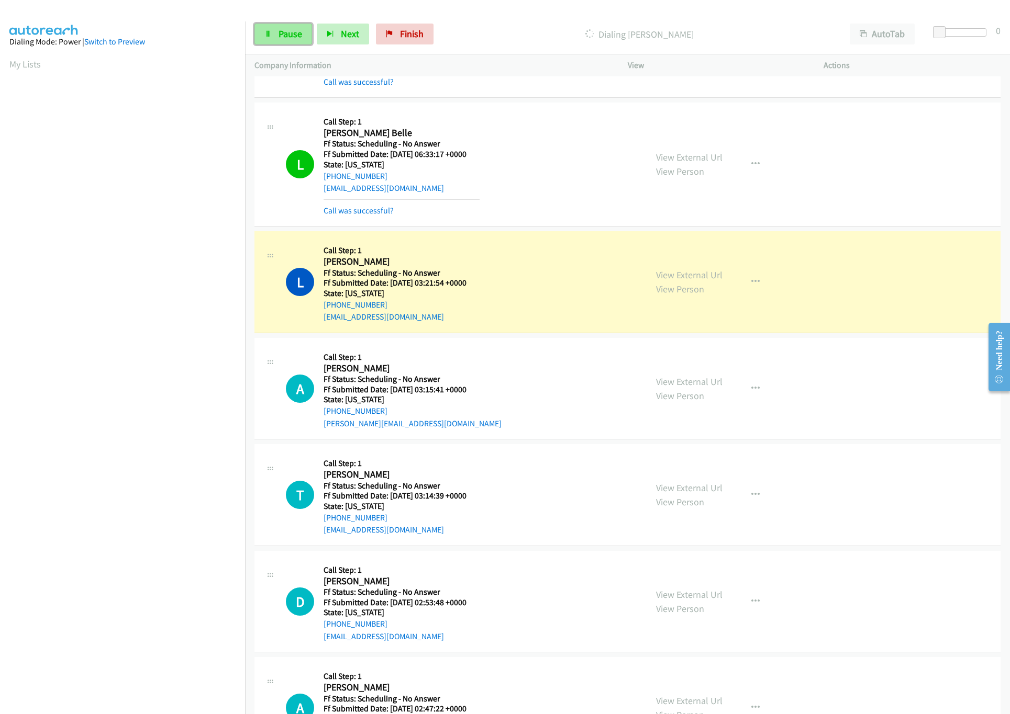
click at [293, 29] on span "Pause" at bounding box center [290, 34] width 24 height 12
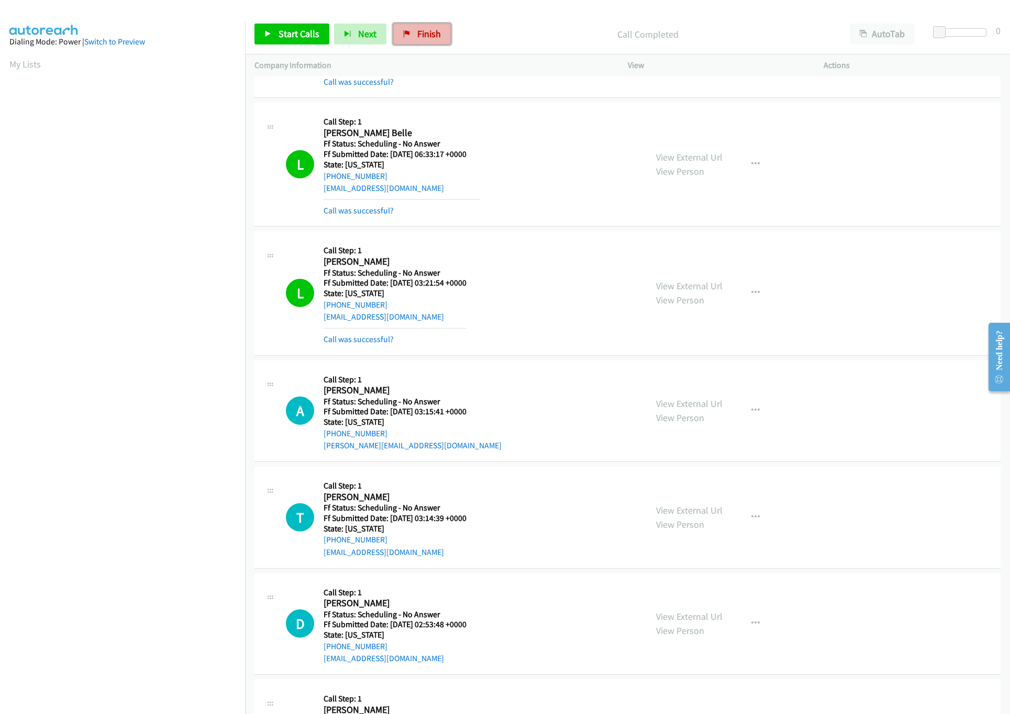
click at [434, 36] on span "Finish" at bounding box center [429, 34] width 24 height 12
